Goal: Book appointment/travel/reservation

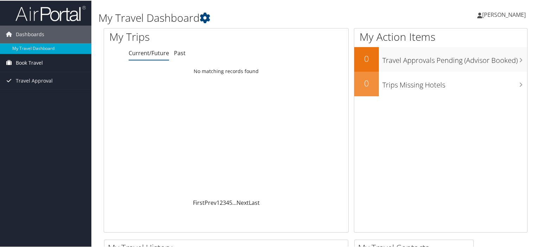
click at [35, 60] on span "Book Travel" at bounding box center [29, 62] width 27 height 18
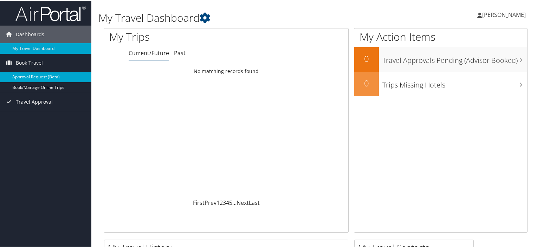
click at [48, 76] on link "Approval Request (Beta)" at bounding box center [45, 76] width 91 height 11
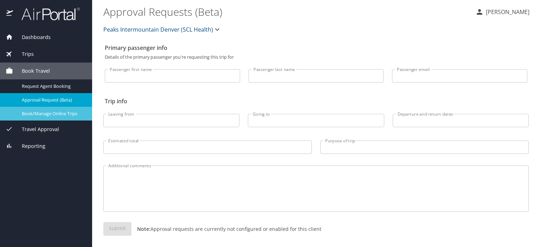
click at [59, 115] on span "Book/Manage Online Trips" at bounding box center [53, 113] width 62 height 7
